Goal: Communication & Community: Answer question/provide support

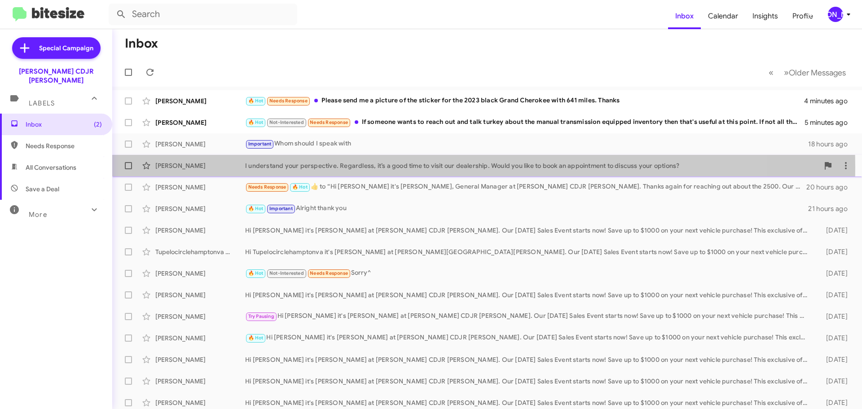
click at [413, 167] on div "I understand your perspective. Regardless, it’s a good time to visit our dealer…" at bounding box center [532, 165] width 574 height 9
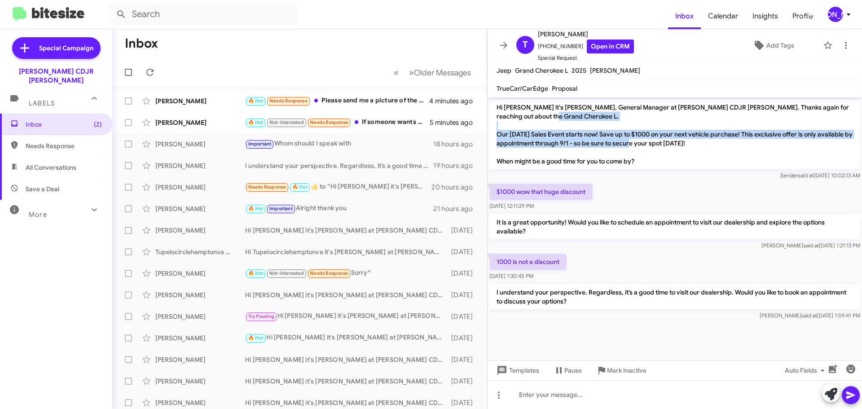
drag, startPoint x: 708, startPoint y: 145, endPoint x: 497, endPoint y: 136, distance: 211.7
click at [497, 136] on p "Hi Trent it's Phil Urrtia, General Manager at Banister CDJR Hampton. Thanks aga…" at bounding box center [674, 134] width 371 height 70
copy p "Our Labor Day Sales Event starts now! Save up to $1000 on your next vehicle pur…"
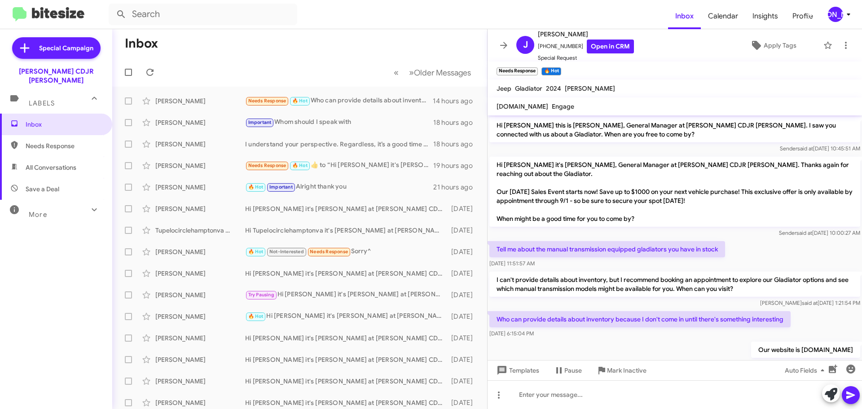
scroll to position [15, 0]
